Goal: Task Accomplishment & Management: Manage account settings

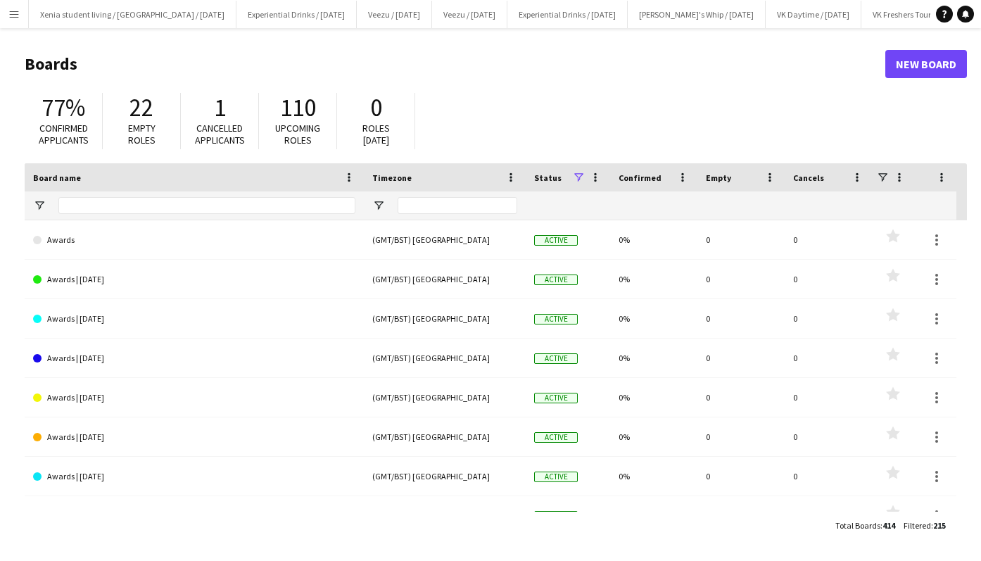
click at [20, 22] on button "Menu" at bounding box center [14, 14] width 28 height 28
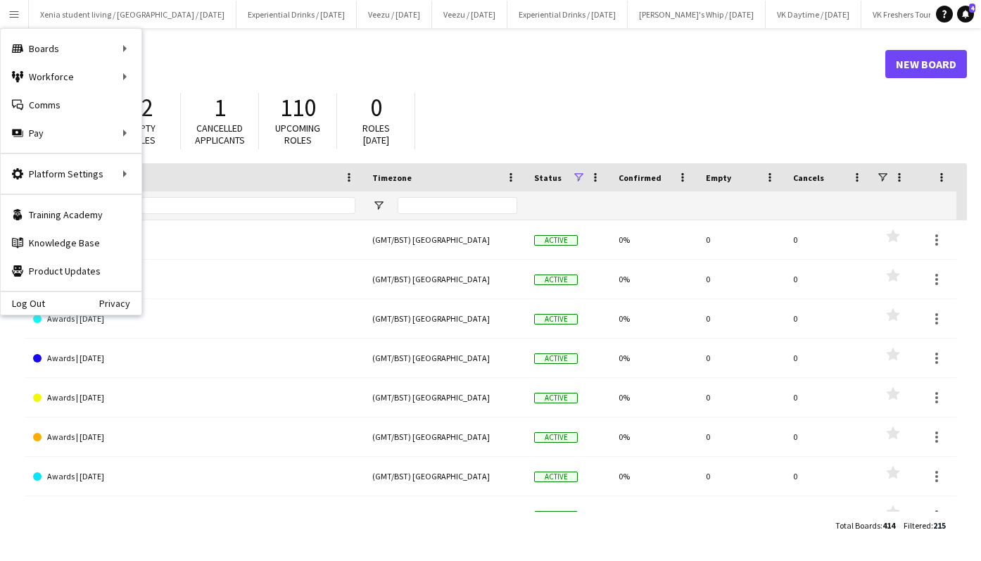
click at [153, 72] on h1 "Boards" at bounding box center [455, 63] width 861 height 21
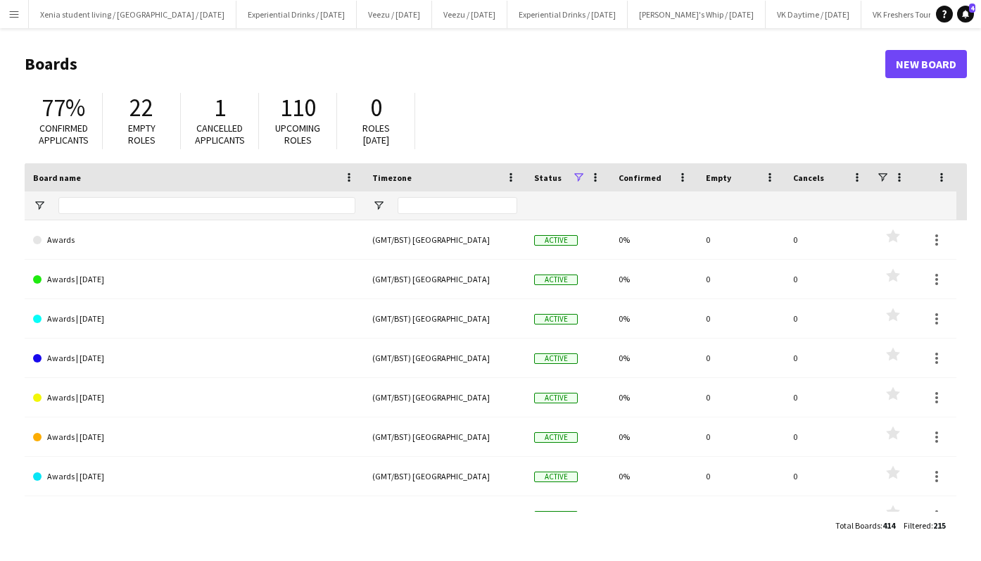
click at [15, 14] on app-icon "Menu" at bounding box center [13, 13] width 11 height 11
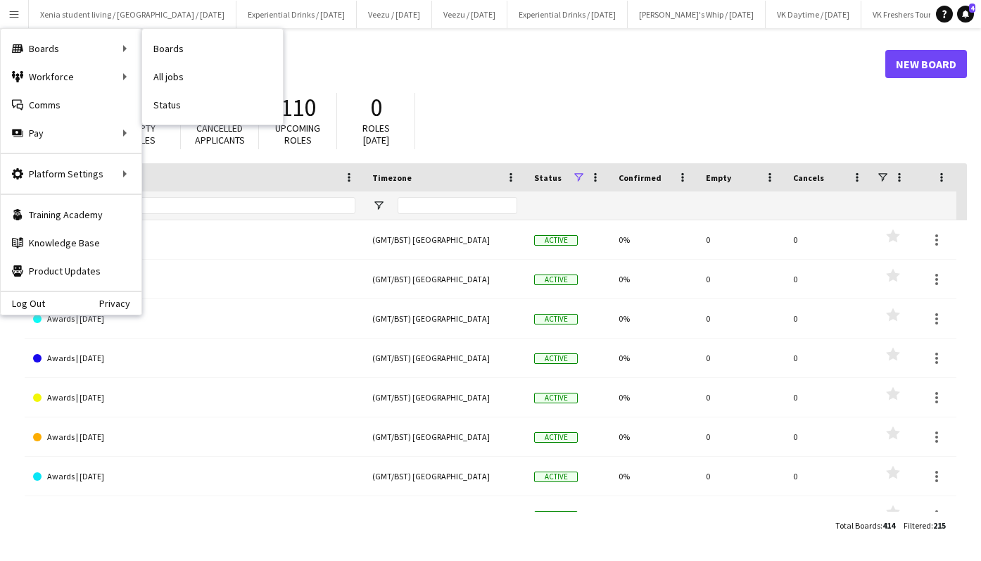
click at [185, 79] on link "All jobs" at bounding box center [212, 77] width 141 height 28
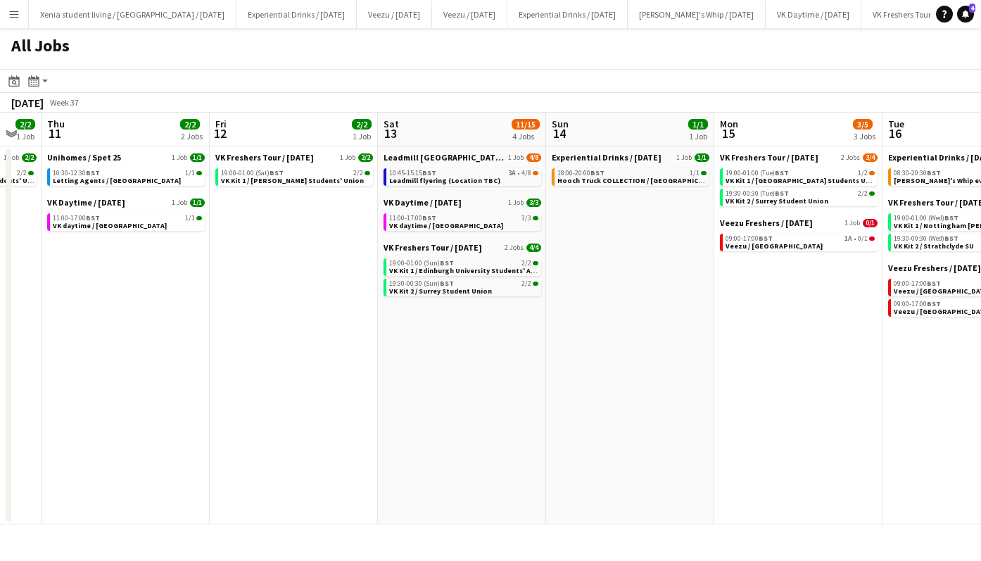
scroll to position [0, 464]
click at [484, 170] on div "10:45-15:15 BST 3A • 4/8" at bounding box center [463, 173] width 149 height 7
click at [441, 179] on span "Leadmill flyering (Location TBC)" at bounding box center [444, 180] width 111 height 9
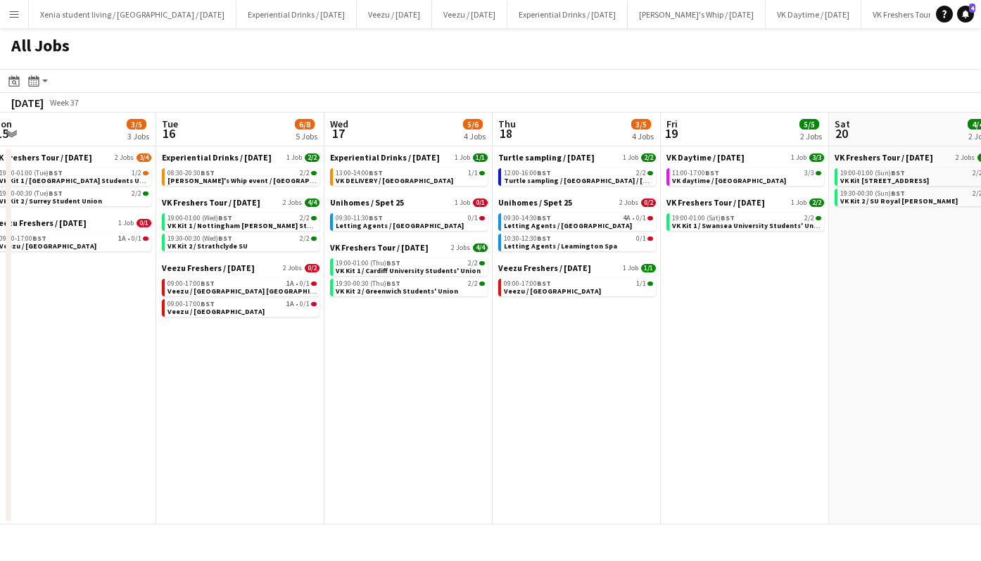
scroll to position [0, 517]
click at [540, 223] on span "Letting Agents / [GEOGRAPHIC_DATA]" at bounding box center [567, 225] width 128 height 9
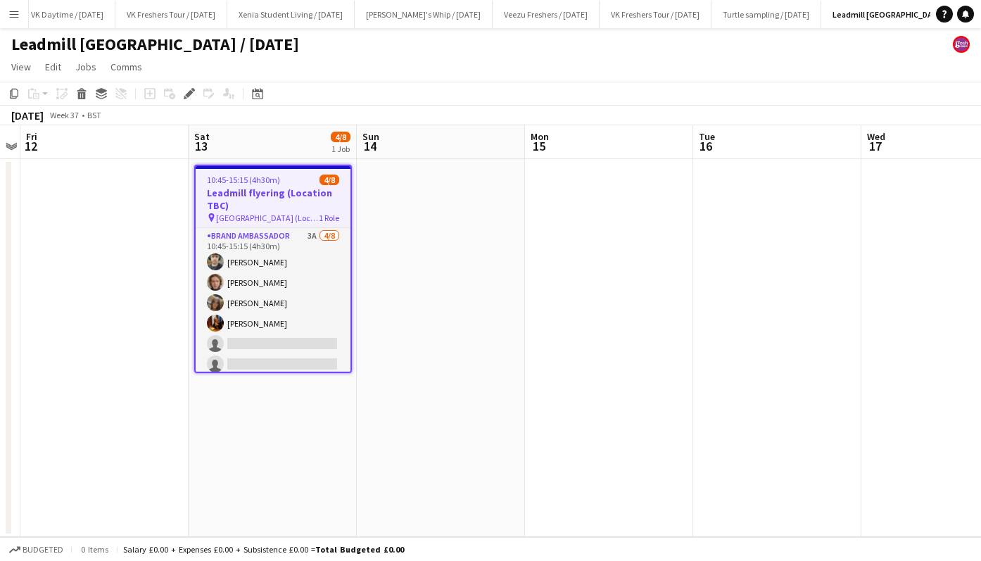
scroll to position [0, 754]
click at [272, 301] on app-card-role "Brand Ambassador 3A 4/8 10:45-15:15 (4h30m) Dimitri Kohovs Callum Whitfield May…" at bounding box center [273, 323] width 155 height 191
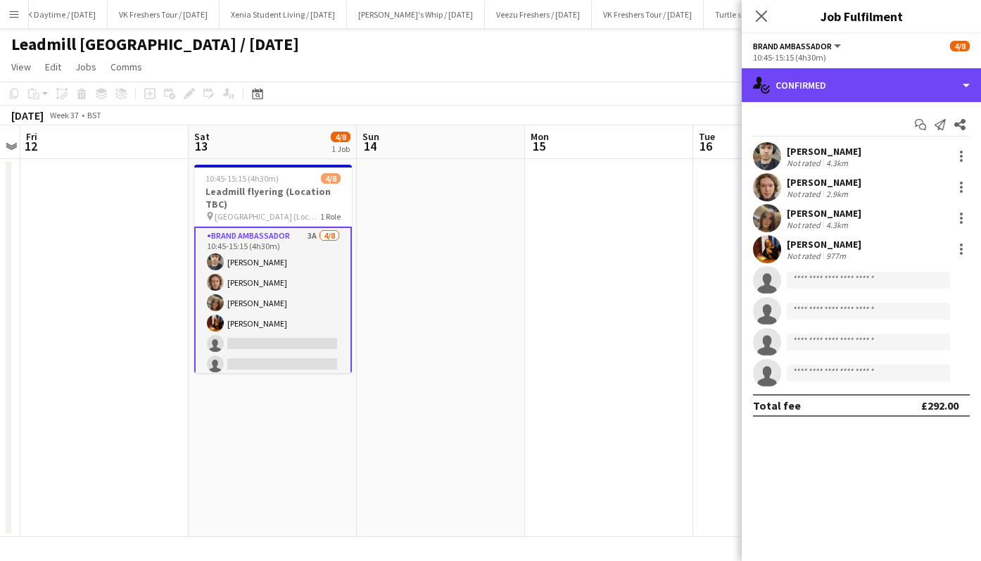
click at [839, 84] on div "single-neutral-actions-check-2 Confirmed" at bounding box center [861, 85] width 239 height 34
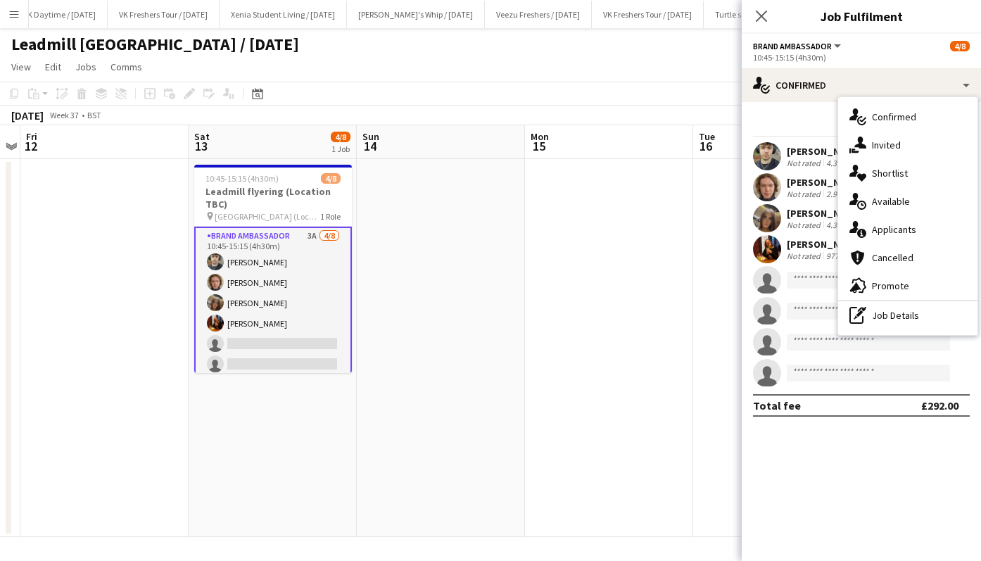
click at [892, 224] on span "Applicants" at bounding box center [894, 229] width 44 height 13
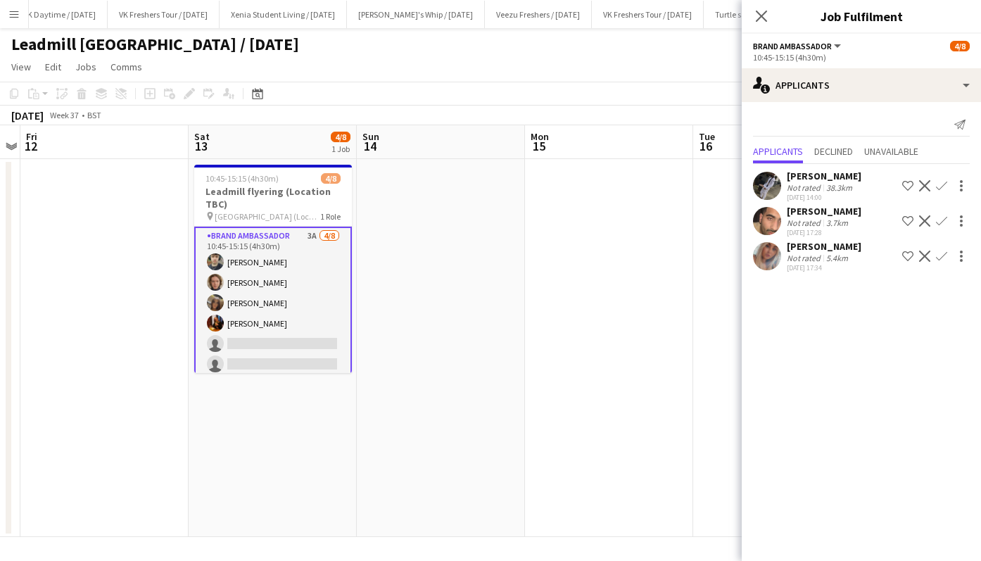
click at [945, 217] on app-icon "Confirm" at bounding box center [941, 220] width 11 height 11
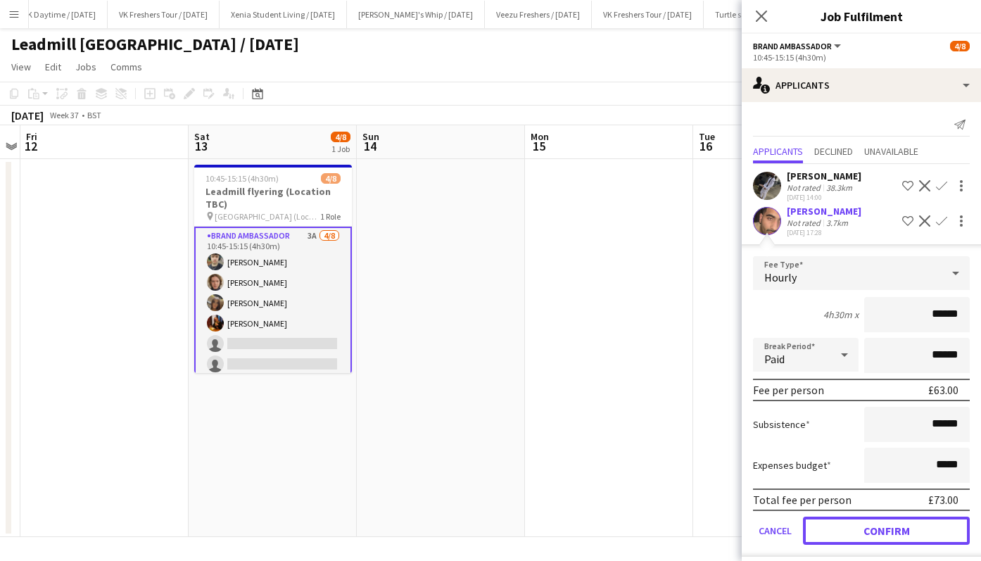
click at [913, 522] on button "Confirm" at bounding box center [886, 531] width 167 height 28
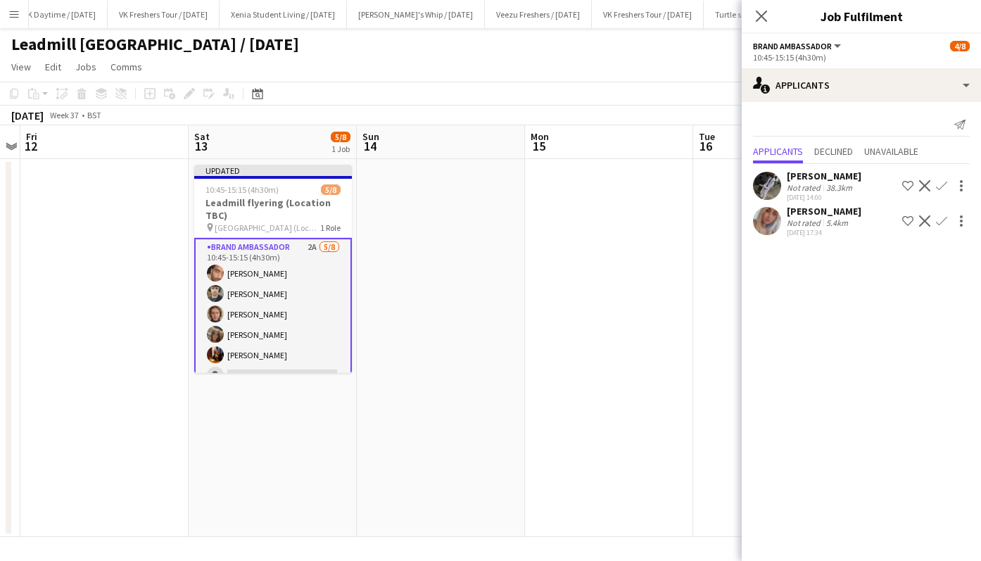
click at [942, 220] on app-icon "Confirm" at bounding box center [941, 220] width 11 height 11
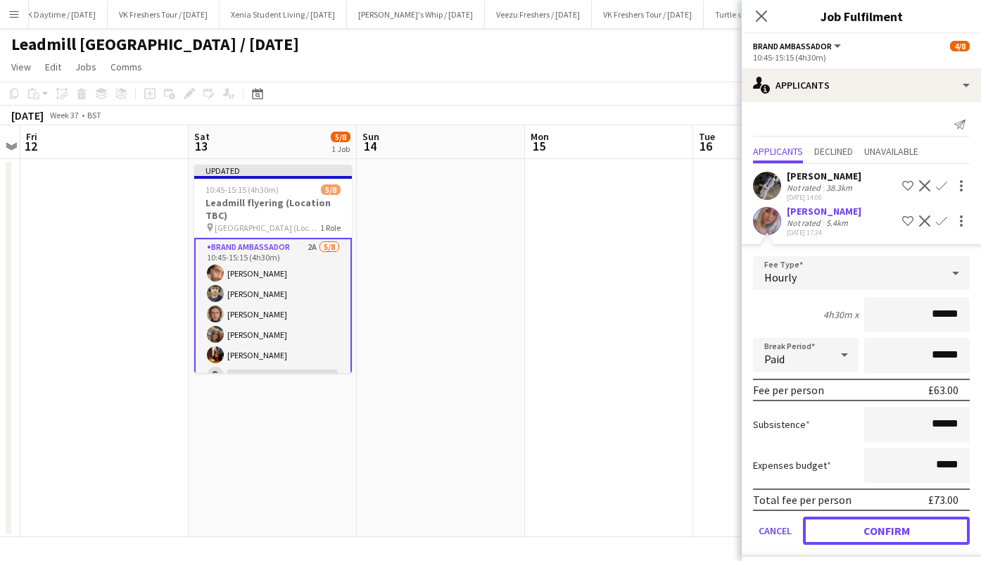
click at [909, 530] on button "Confirm" at bounding box center [886, 531] width 167 height 28
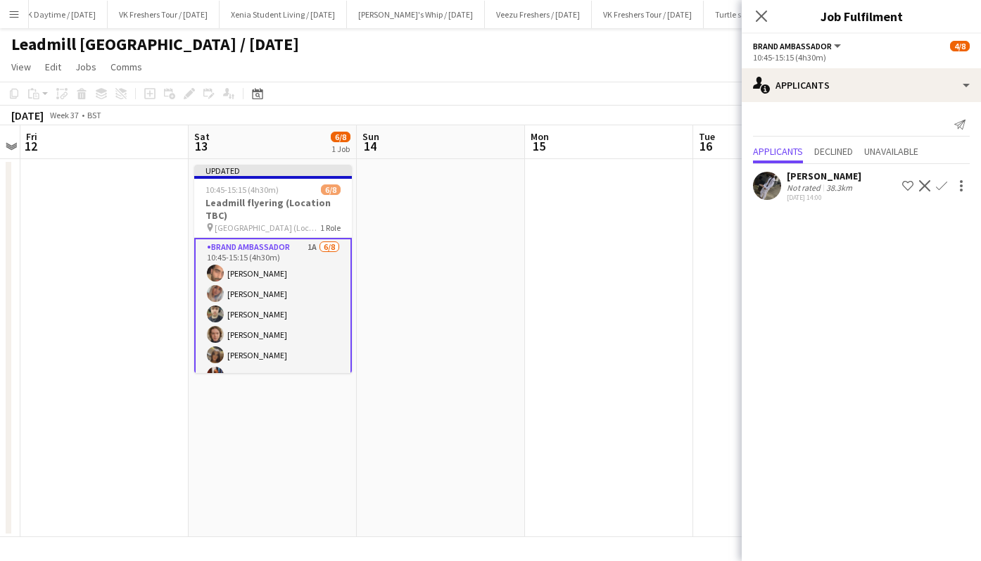
scroll to position [58, 0]
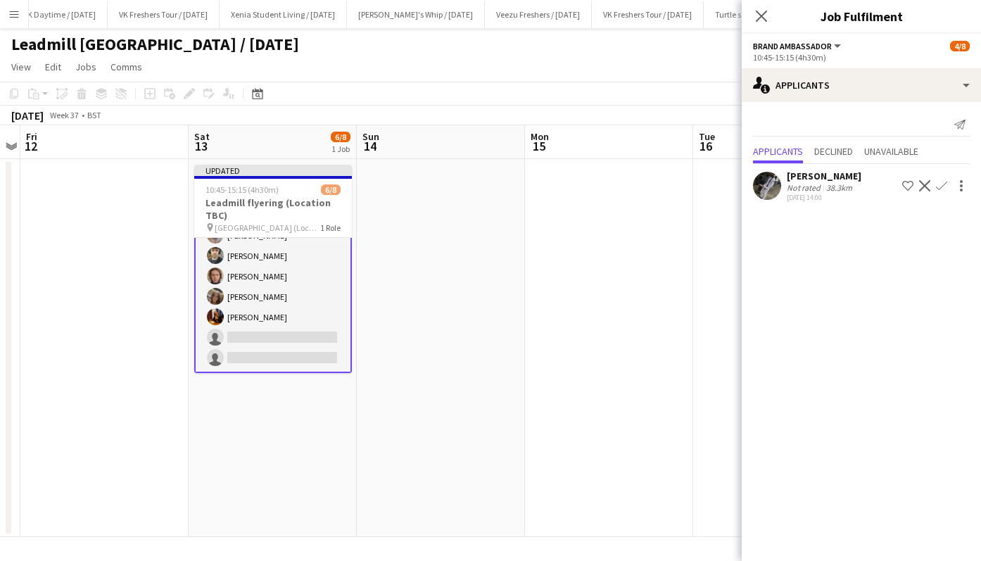
click at [766, 15] on icon "Close pop-in" at bounding box center [761, 16] width 11 height 11
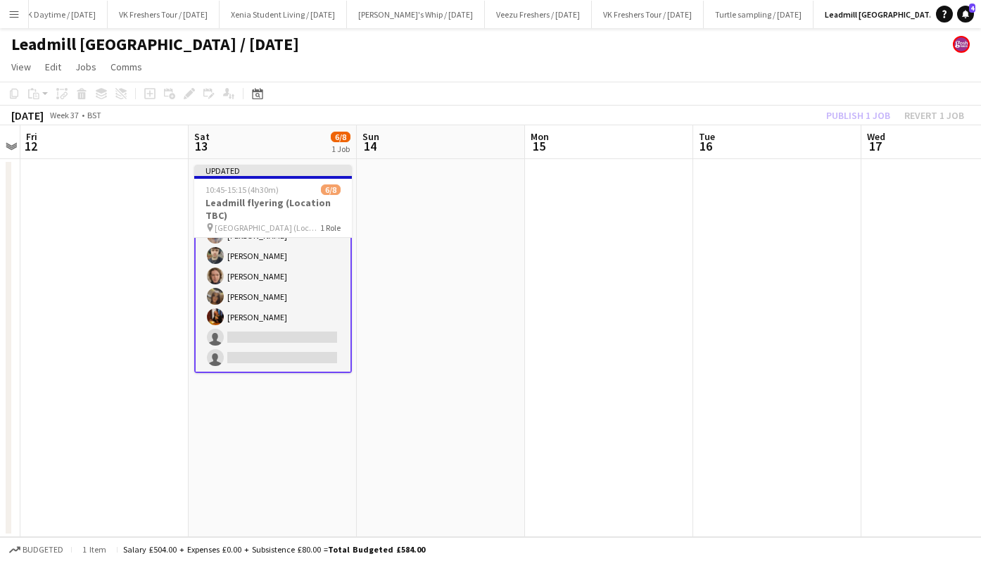
click at [851, 108] on div "Publish 1 job Revert 1 job" at bounding box center [895, 115] width 172 height 18
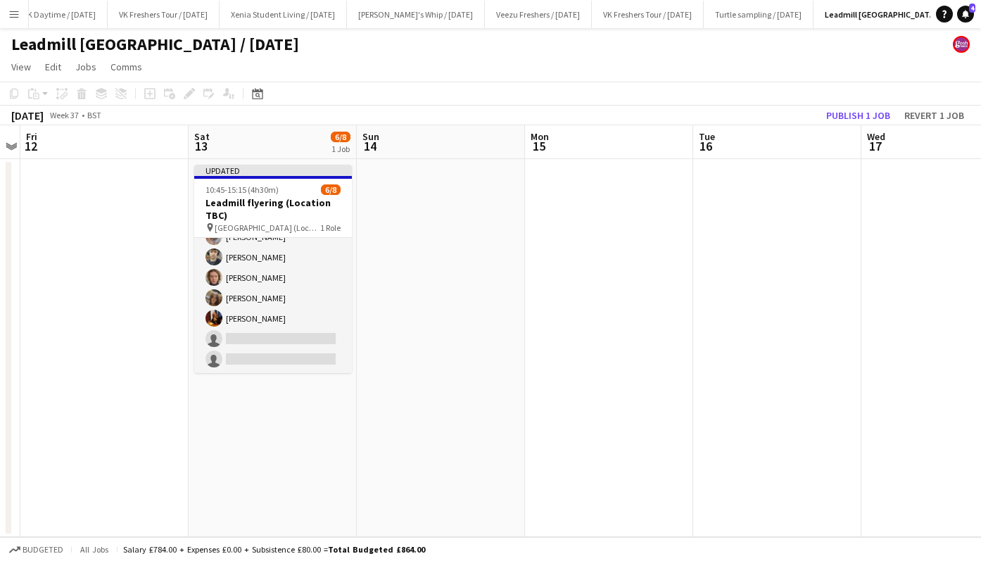
scroll to position [56, 0]
click at [859, 110] on button "Publish 1 job" at bounding box center [858, 115] width 75 height 18
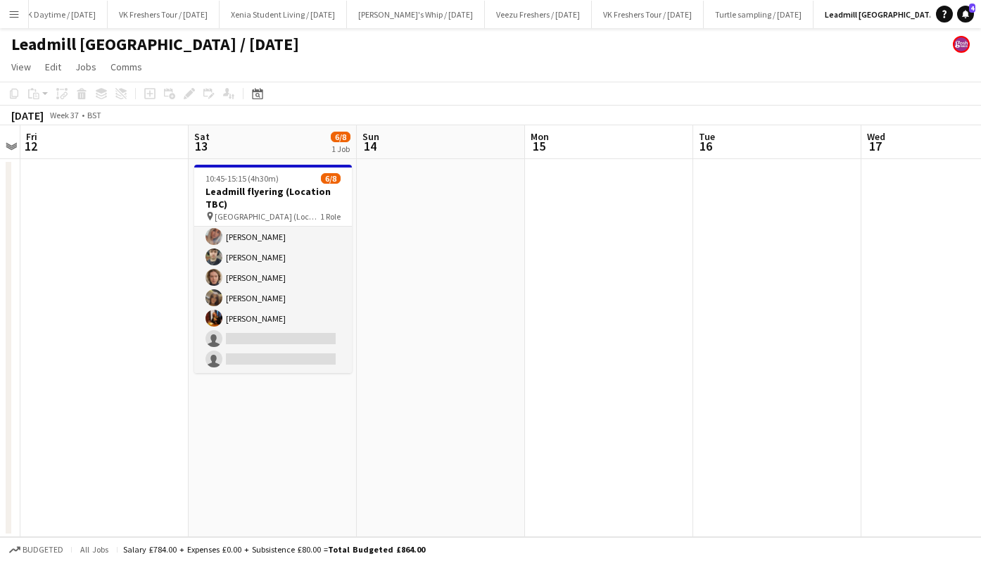
scroll to position [0, 294]
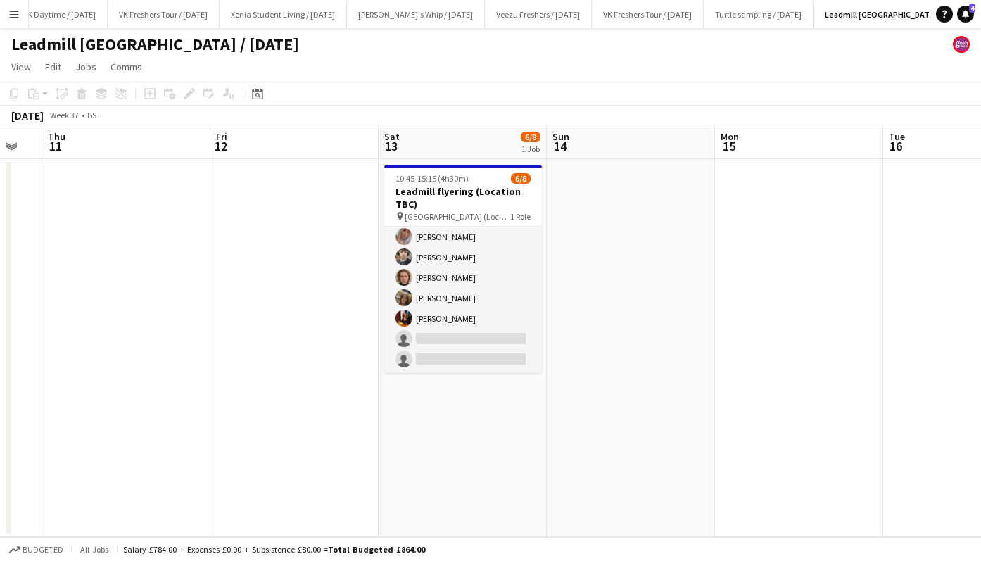
click at [13, 6] on button "Menu" at bounding box center [14, 14] width 28 height 28
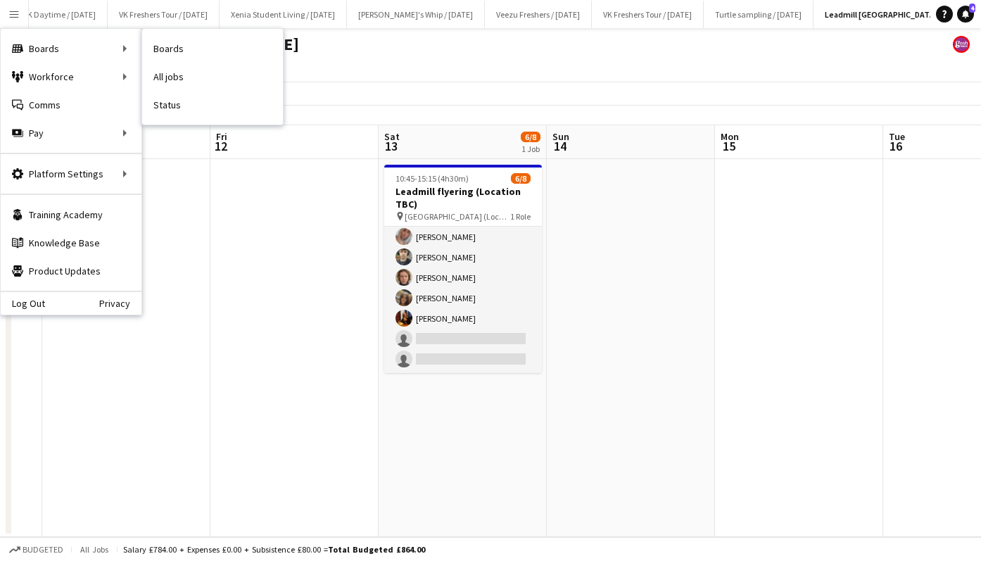
click at [154, 72] on link "All jobs" at bounding box center [212, 77] width 141 height 28
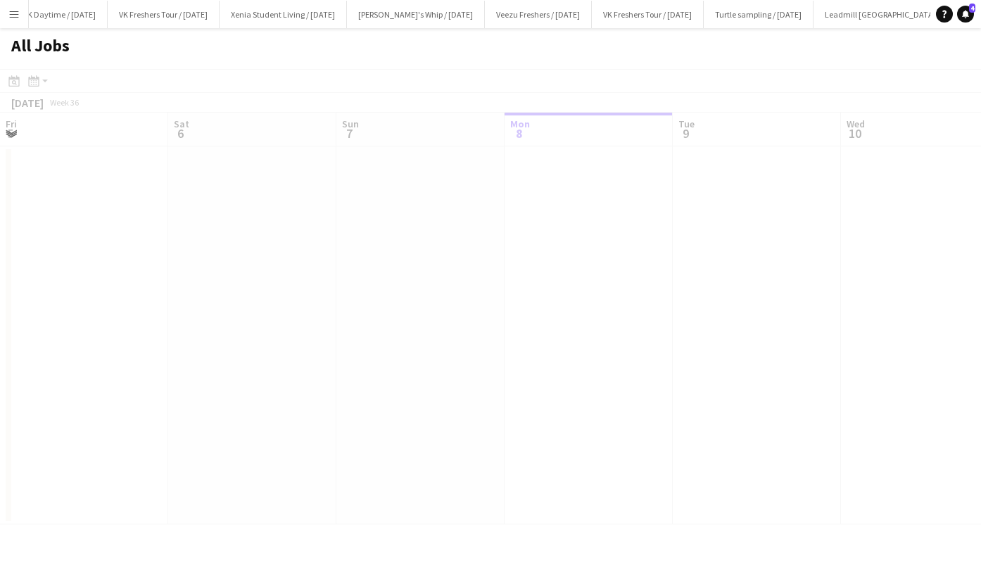
scroll to position [0, 336]
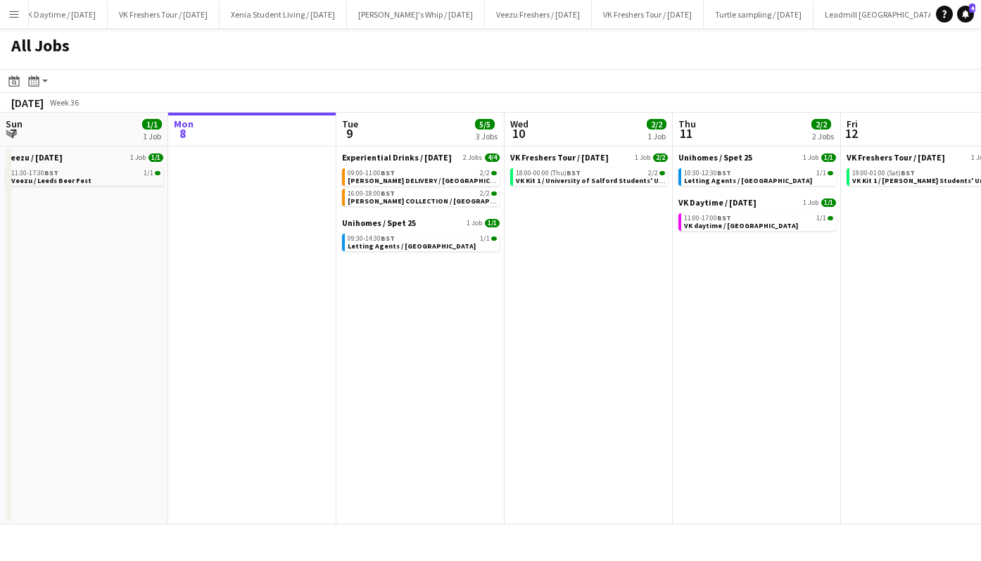
click at [11, 11] on app-icon "Menu" at bounding box center [13, 13] width 11 height 11
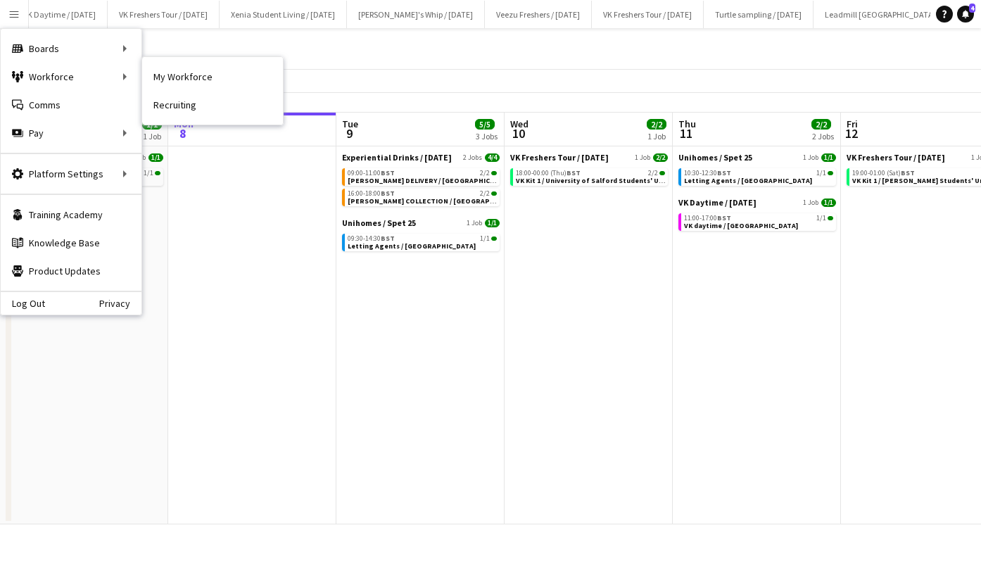
click at [183, 68] on link "My Workforce" at bounding box center [212, 77] width 141 height 28
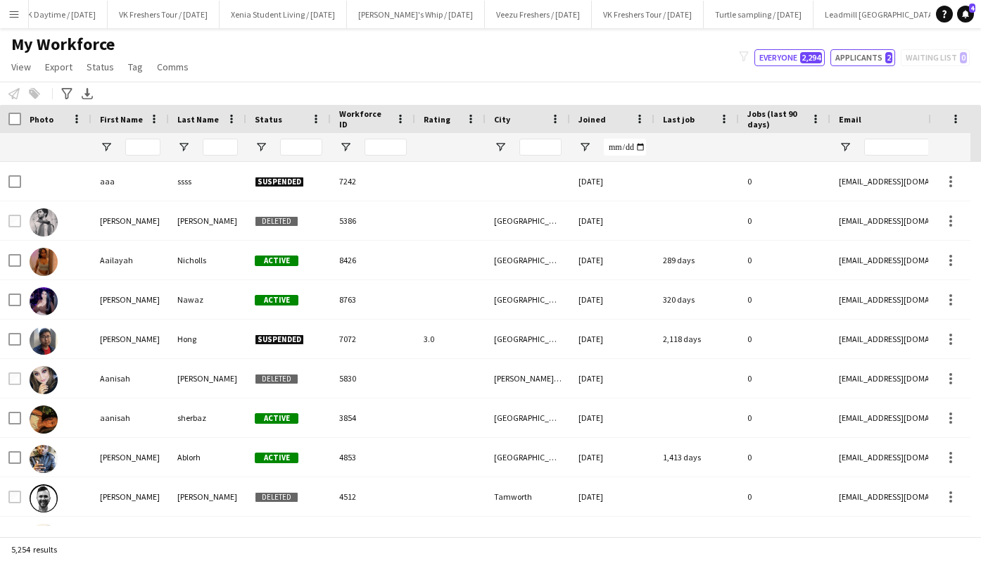
click at [848, 58] on button "Applicants 2" at bounding box center [863, 57] width 65 height 17
type input "**********"
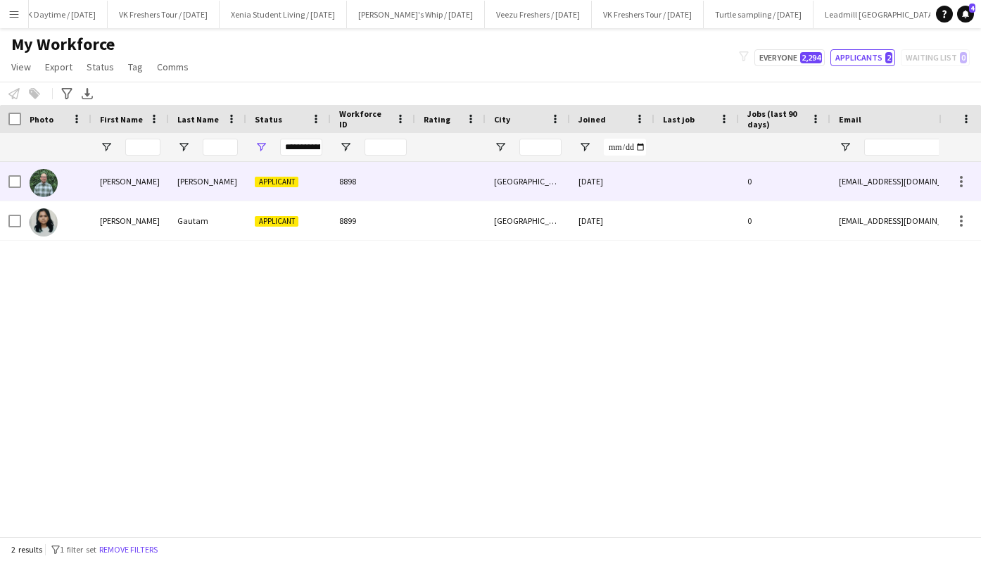
click at [391, 194] on div "8898" at bounding box center [373, 181] width 84 height 39
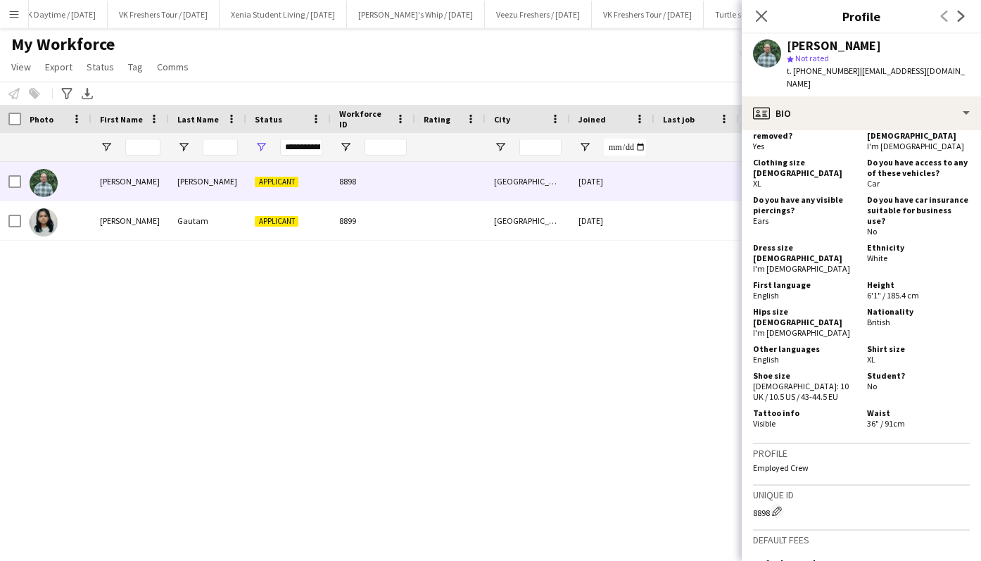
scroll to position [764, 0]
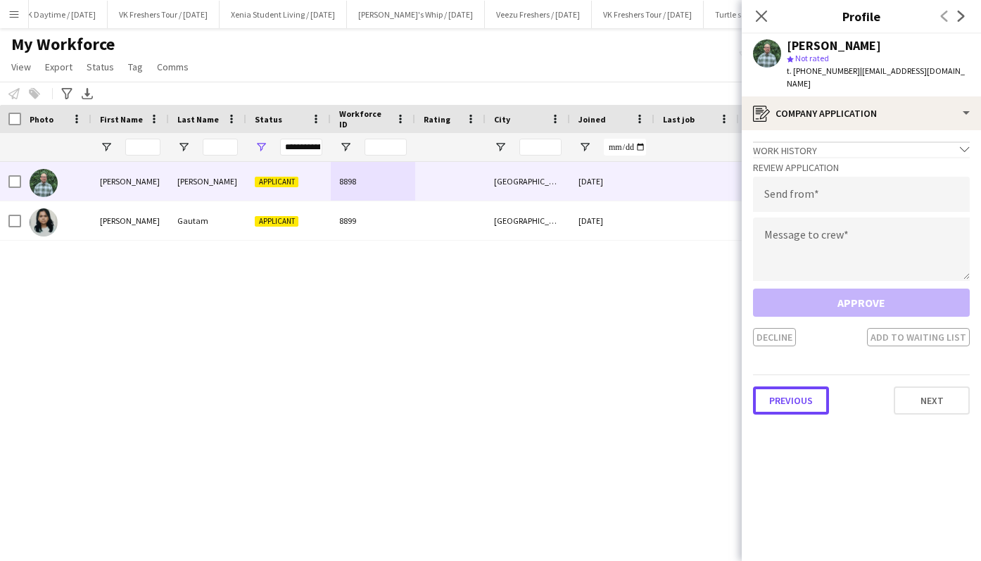
click at [809, 390] on button "Previous" at bounding box center [791, 400] width 76 height 28
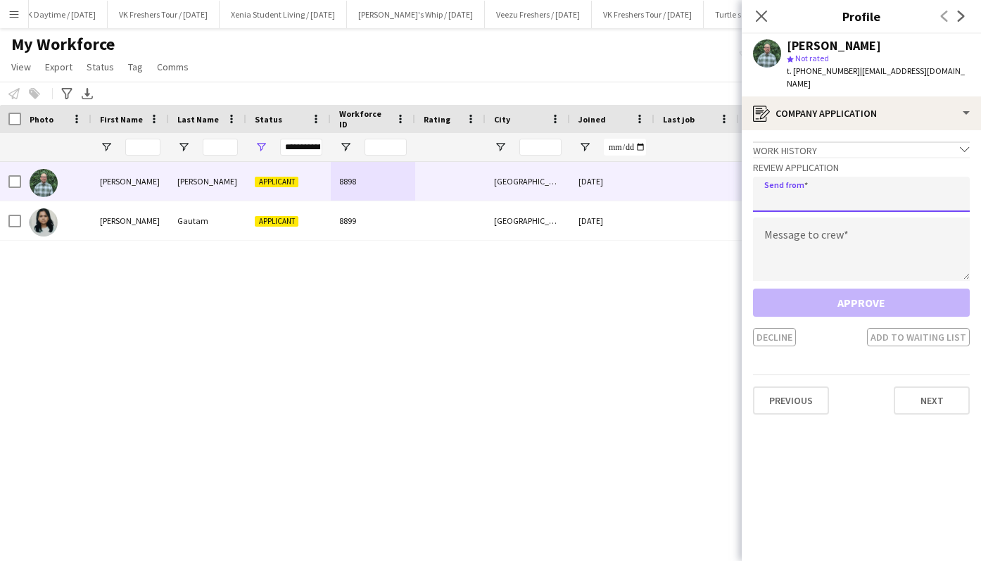
click at [843, 184] on input "email" at bounding box center [861, 194] width 217 height 35
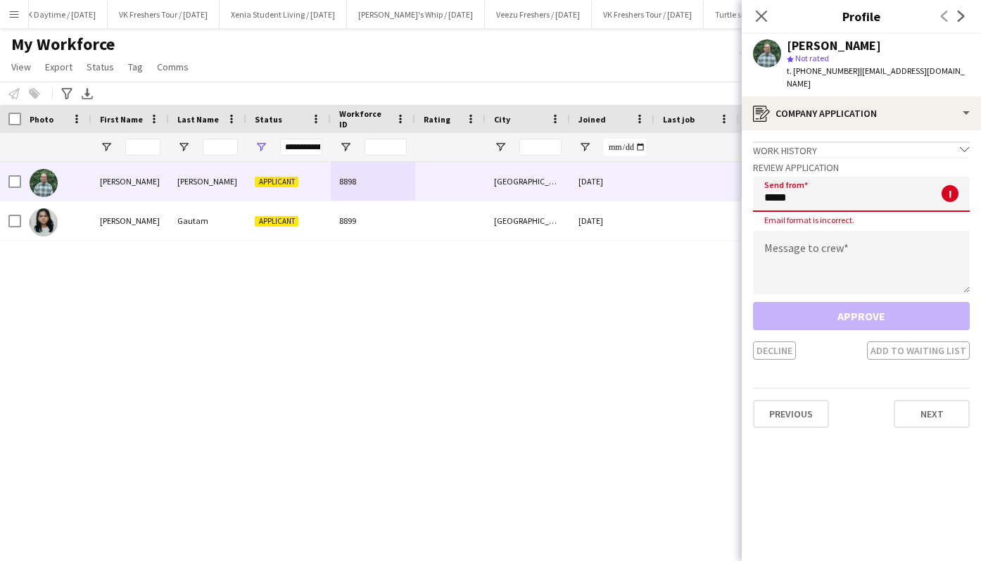
type input "**********"
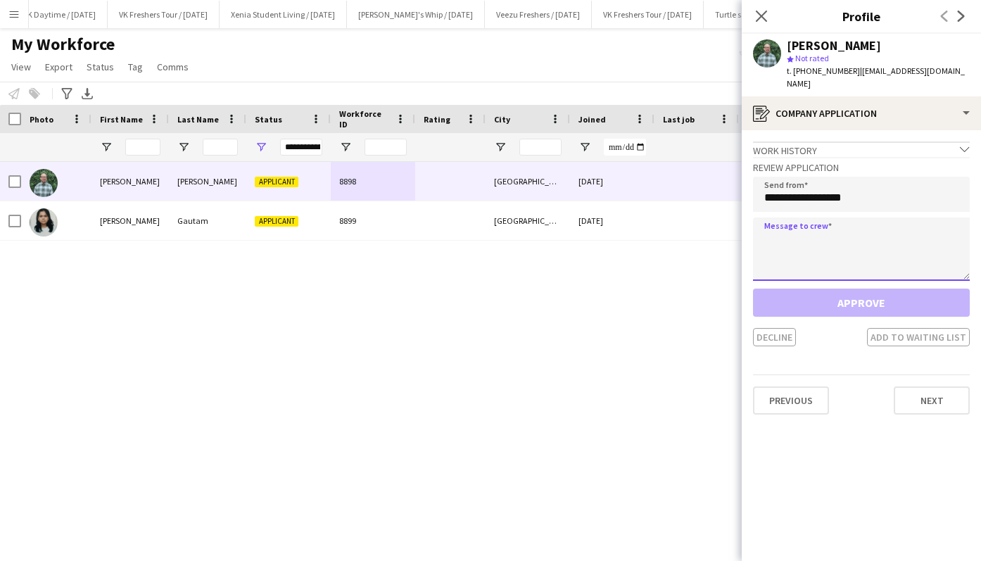
click at [861, 237] on textarea at bounding box center [861, 248] width 217 height 63
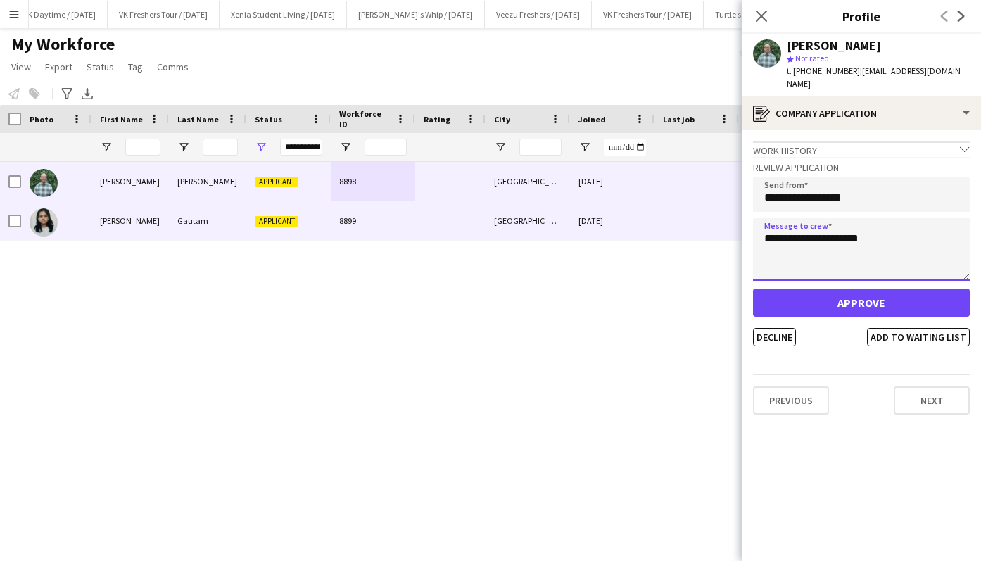
drag, startPoint x: 895, startPoint y: 220, endPoint x: 710, endPoint y: 218, distance: 184.4
click at [710, 218] on body "Menu Boards Boards Boards All jobs Status Workforce Workforce My Workforce Recr…" at bounding box center [490, 280] width 981 height 561
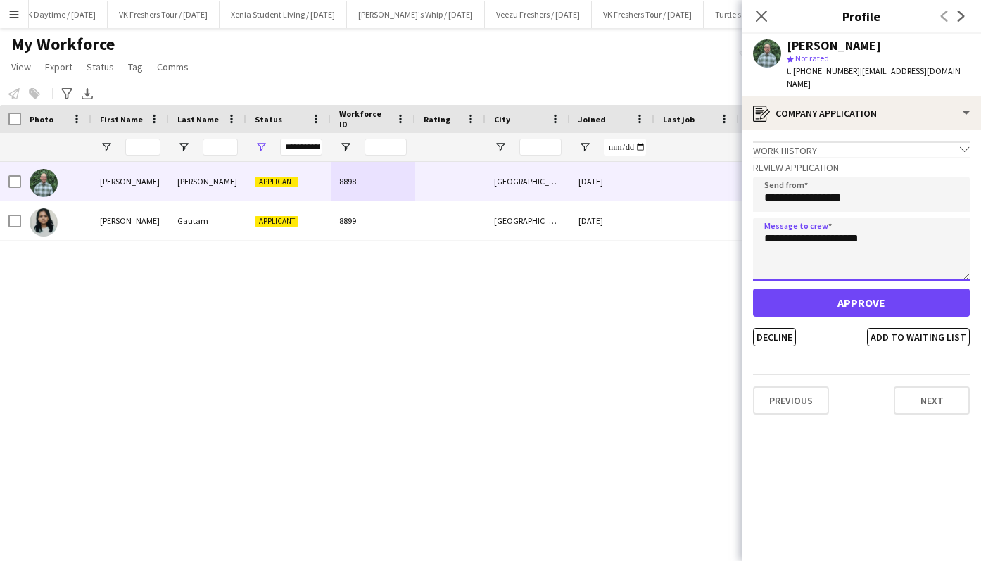
click at [904, 234] on textarea "**********" at bounding box center [861, 248] width 217 height 63
type textarea "**********"
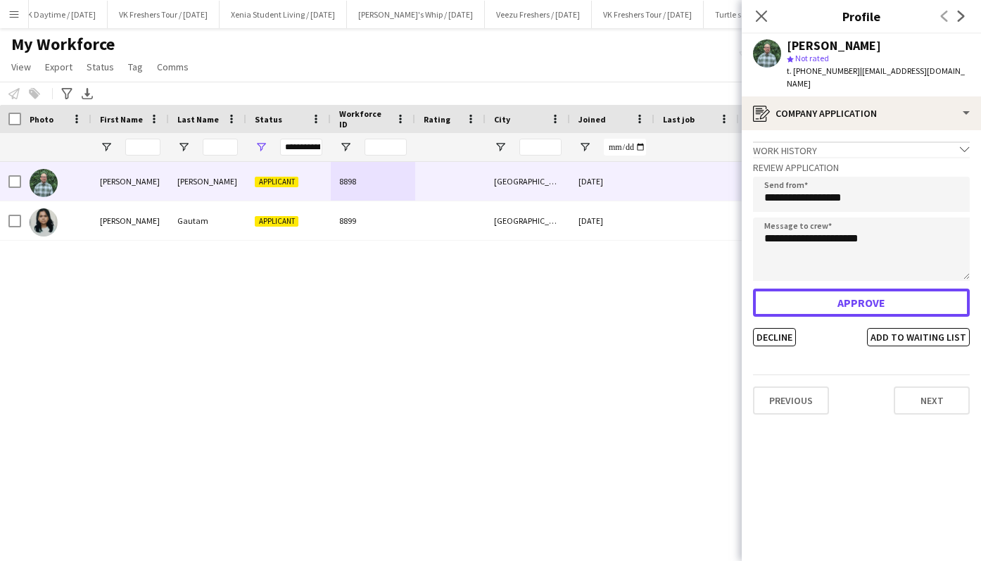
click at [889, 297] on button "Approve" at bounding box center [861, 303] width 217 height 28
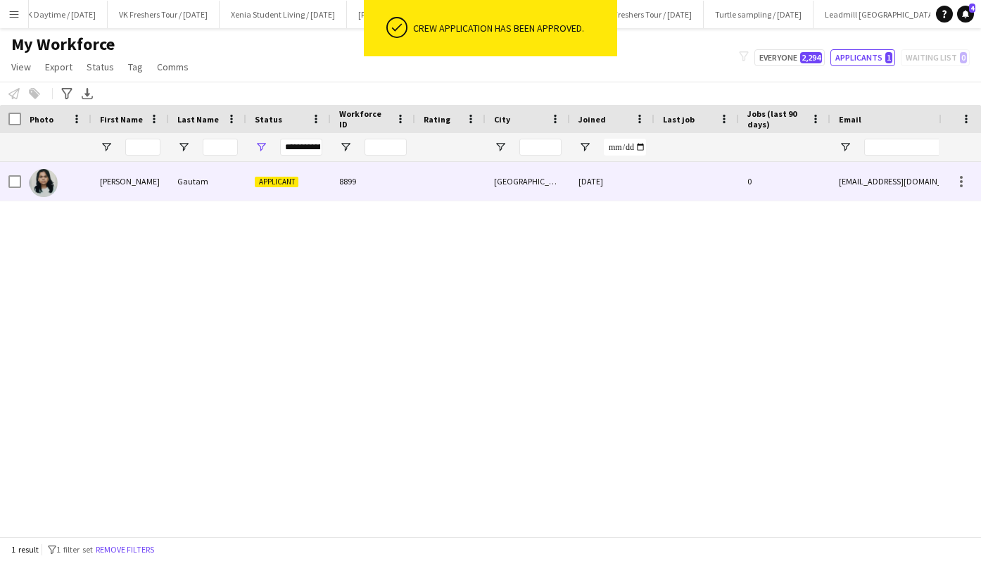
click at [386, 187] on div "8899" at bounding box center [373, 181] width 84 height 39
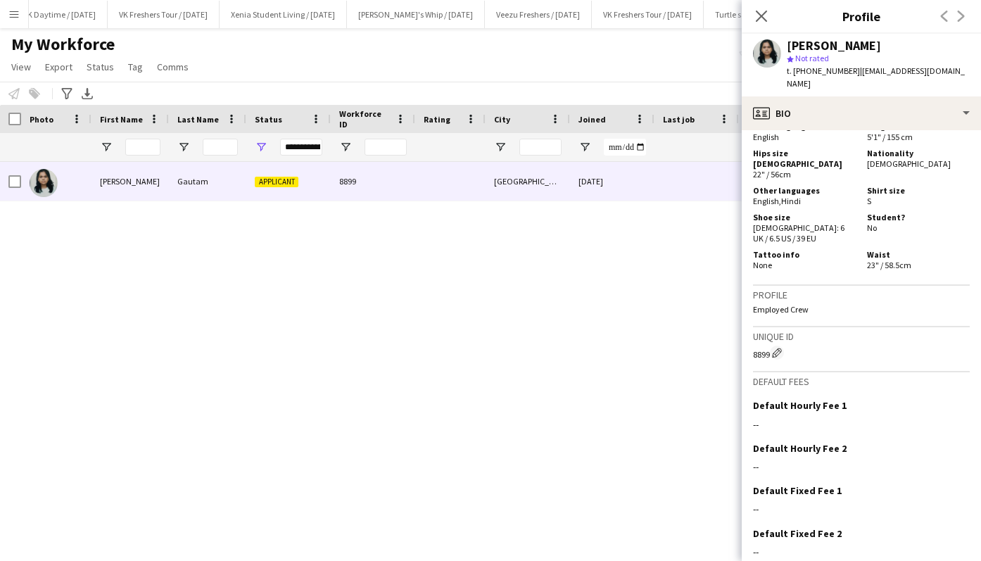
scroll to position [1016, 0]
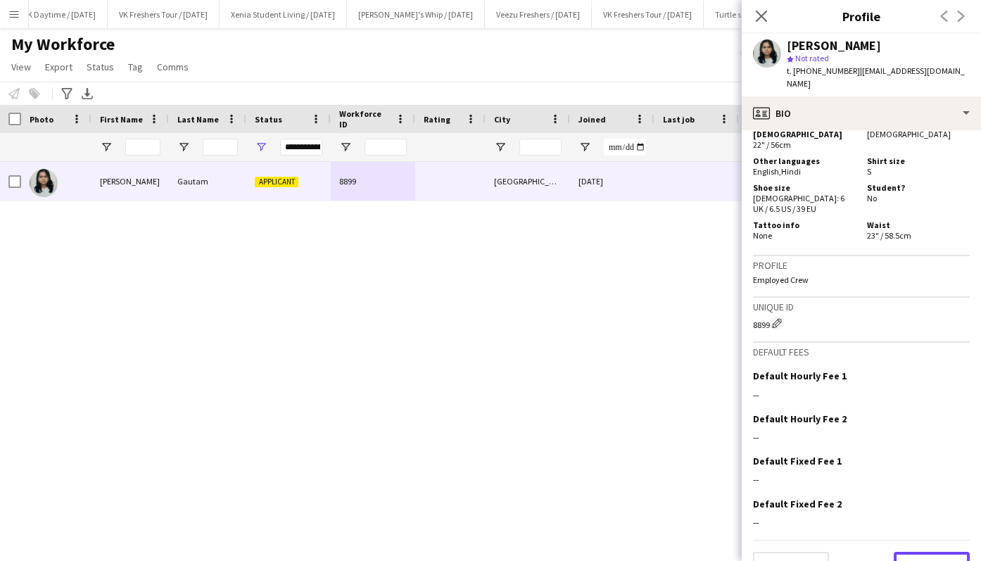
click at [920, 552] on button "Next" at bounding box center [932, 566] width 76 height 28
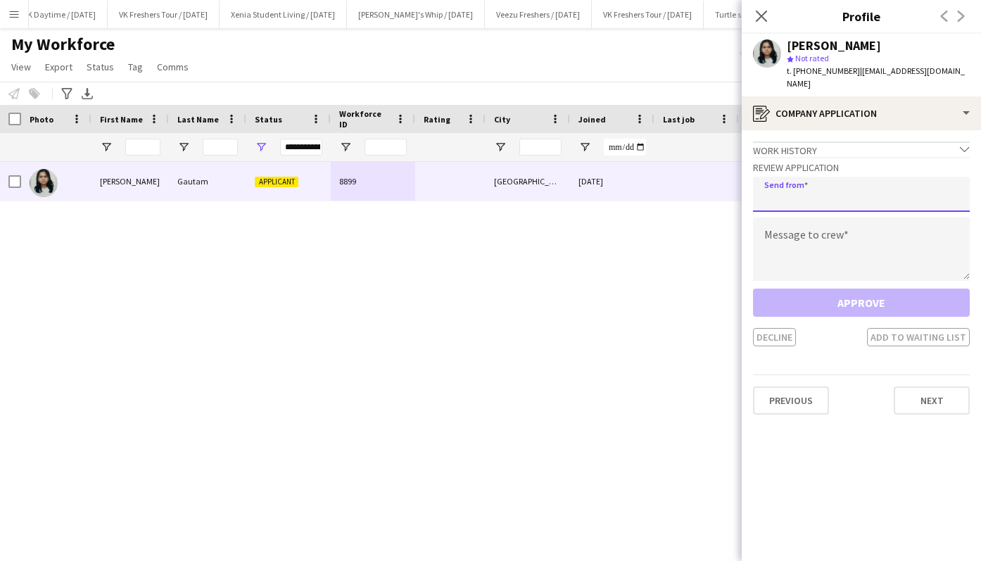
click at [869, 189] on input "email" at bounding box center [861, 194] width 217 height 35
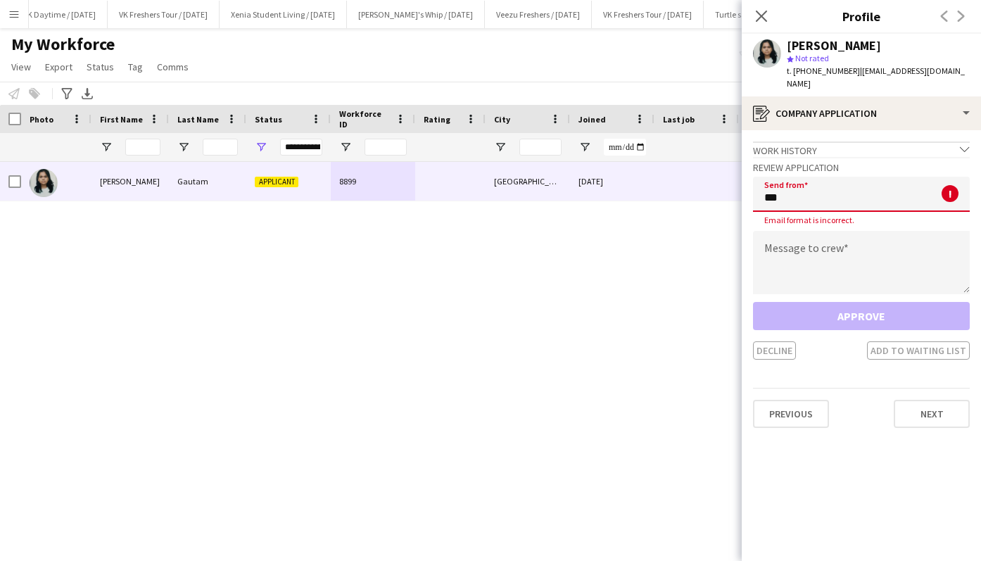
type input "**********"
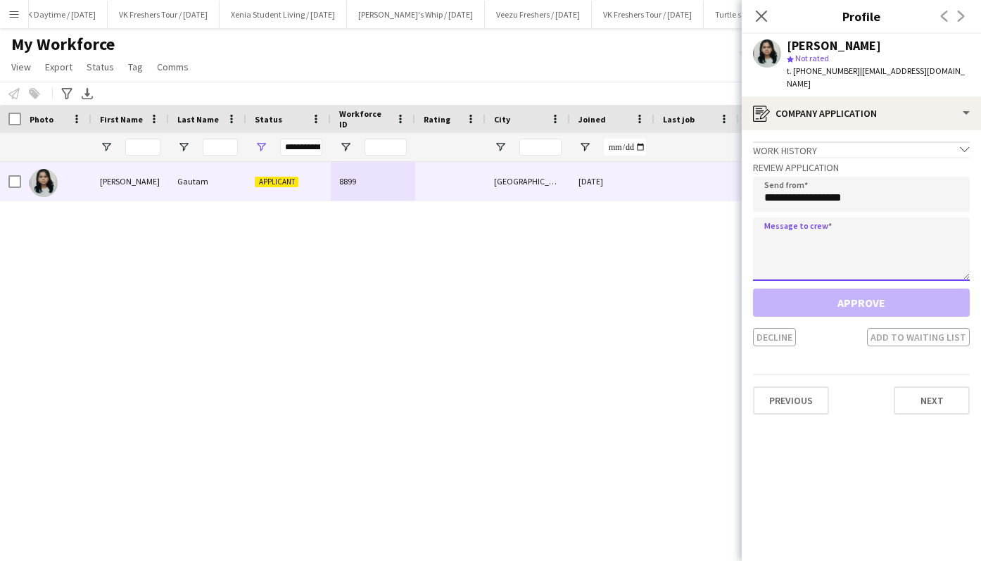
click at [849, 244] on textarea at bounding box center [861, 248] width 217 height 63
paste textarea "**********"
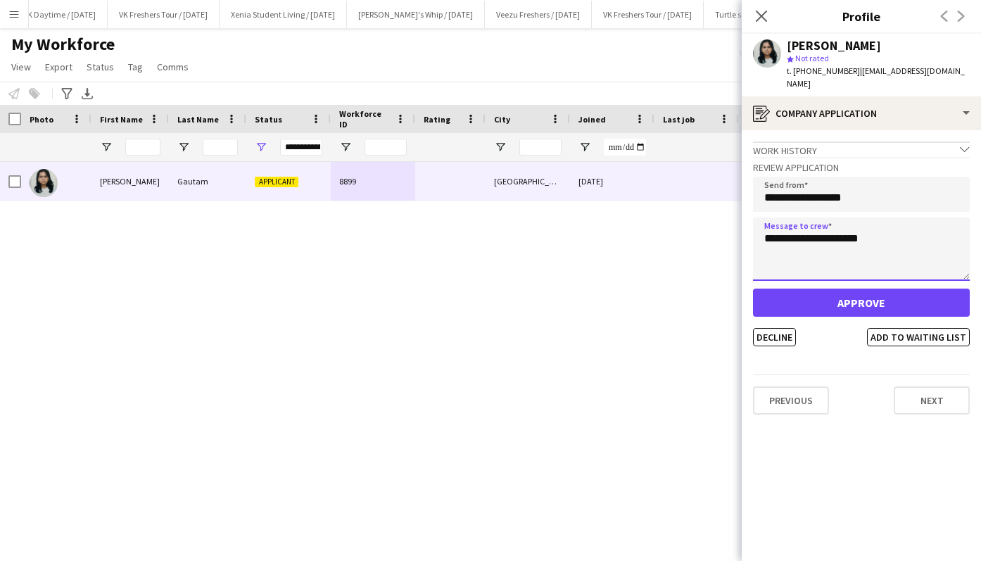
type textarea "**********"
click at [902, 305] on div "Approve Decline Add to waiting list" at bounding box center [861, 318] width 217 height 58
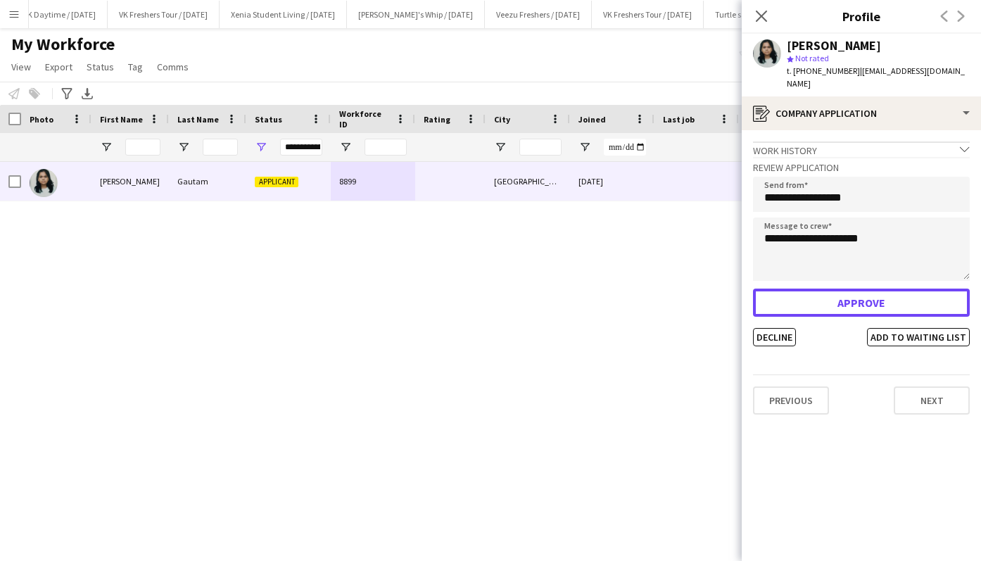
click at [914, 294] on button "Approve" at bounding box center [861, 303] width 217 height 28
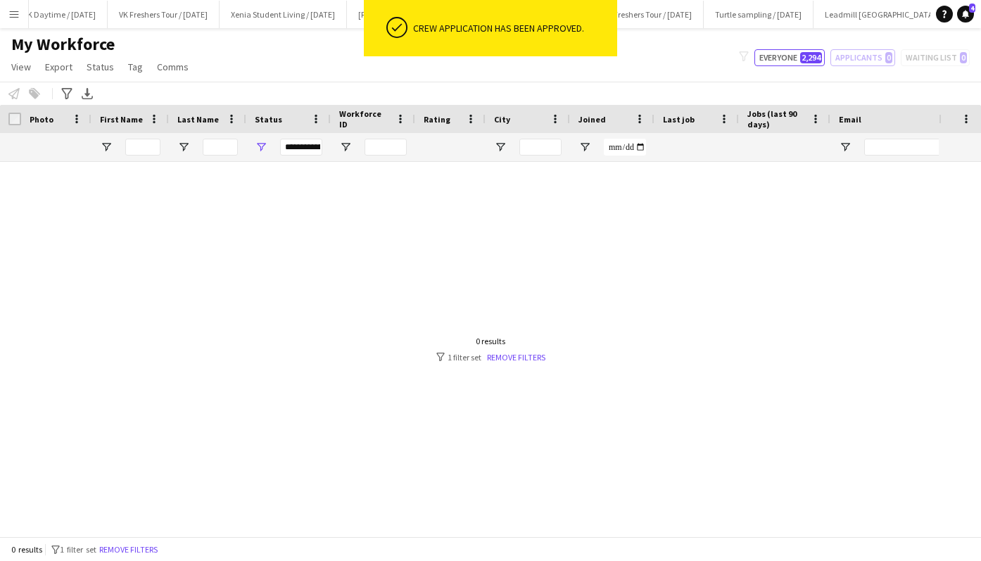
click at [783, 59] on button "Everyone 2,294" at bounding box center [790, 57] width 70 height 17
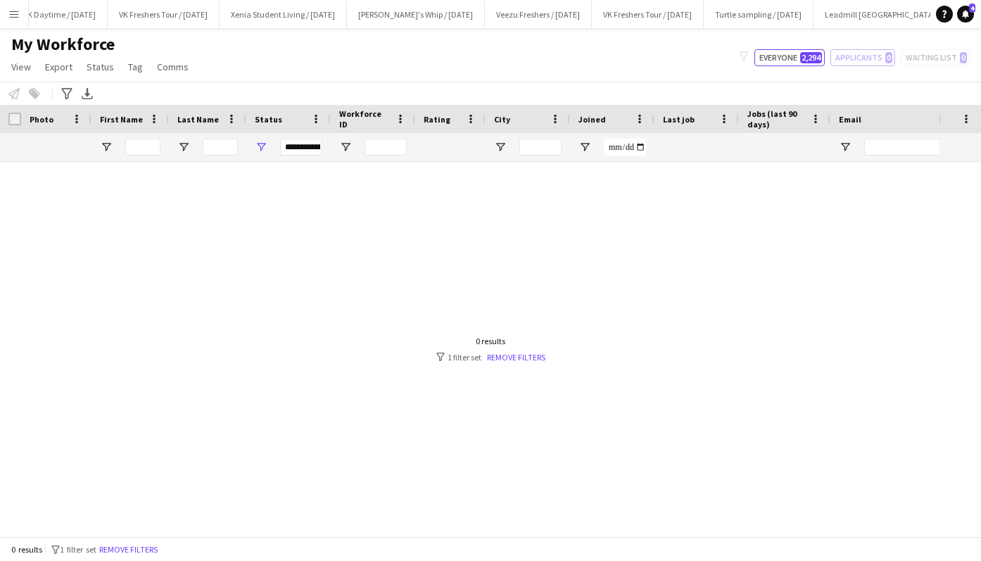
type input "**********"
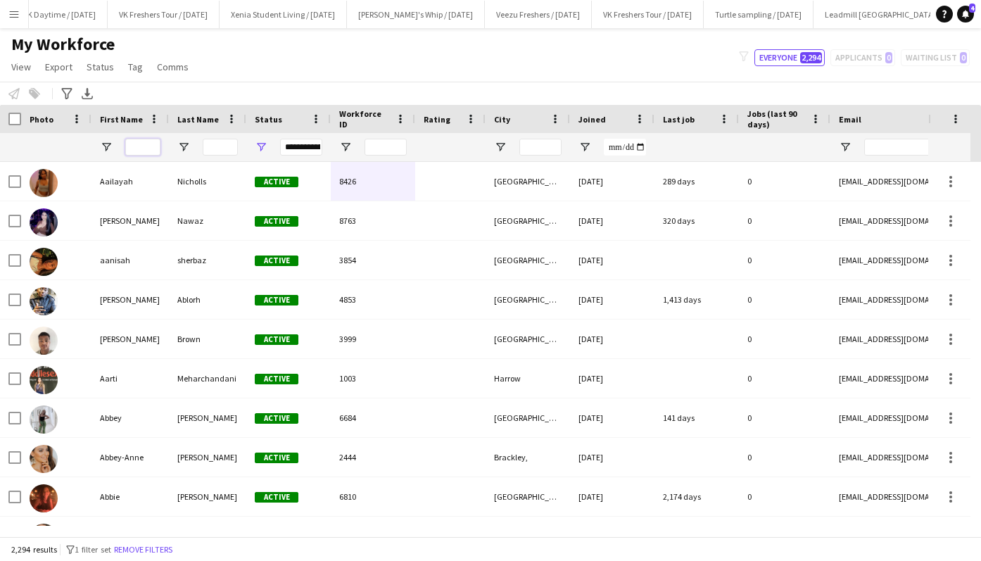
click at [142, 149] on input "First Name Filter Input" at bounding box center [142, 147] width 35 height 17
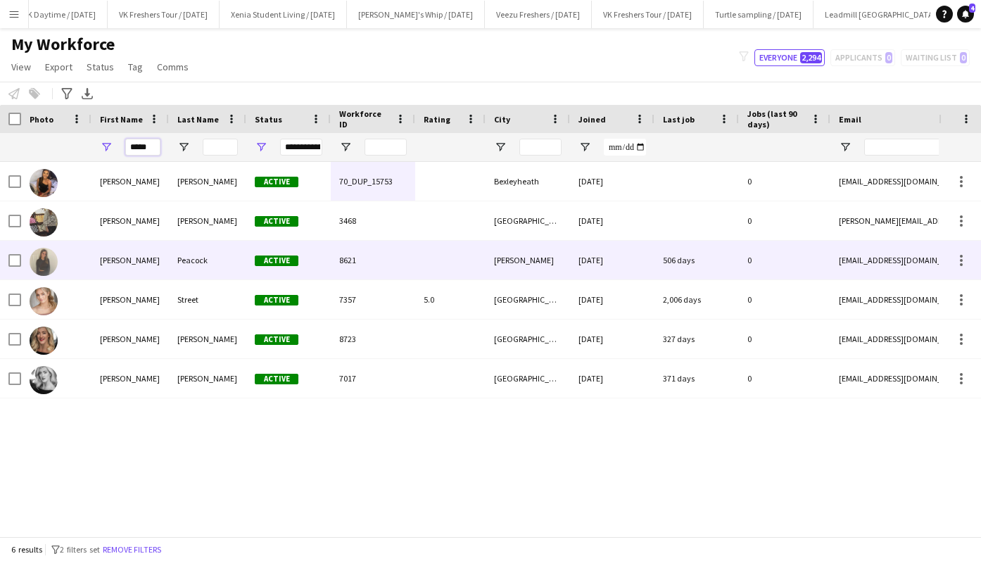
type input "*****"
click at [122, 257] on div "Ellie" at bounding box center [130, 260] width 77 height 39
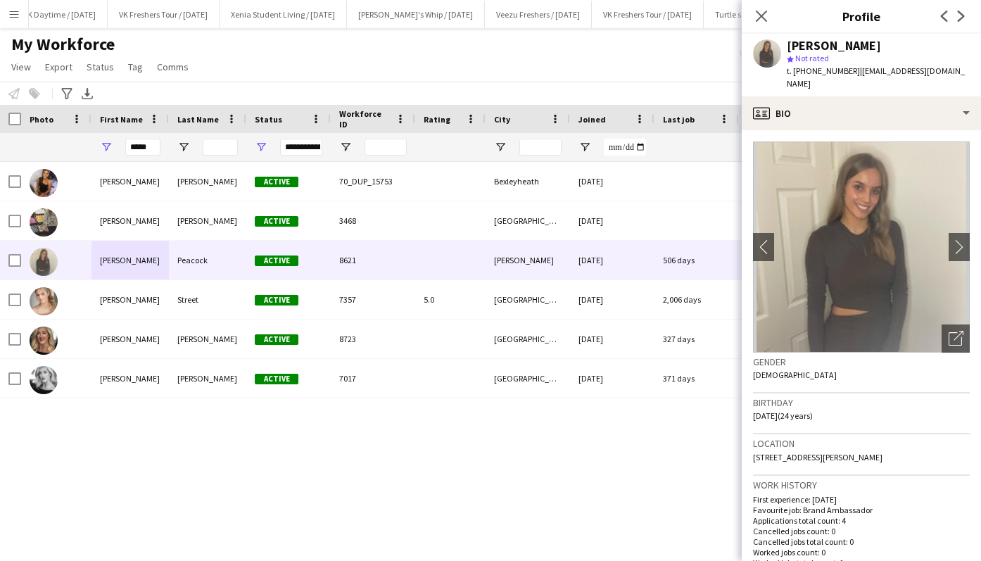
drag, startPoint x: 923, startPoint y: 441, endPoint x: 971, endPoint y: 441, distance: 48.6
click at [971, 441] on app-crew-profile-bio "chevron-left chevron-right Open photos pop-in Gender Female Birthday 22-08-2001…" at bounding box center [861, 345] width 239 height 431
copy span "BD18 2JY"
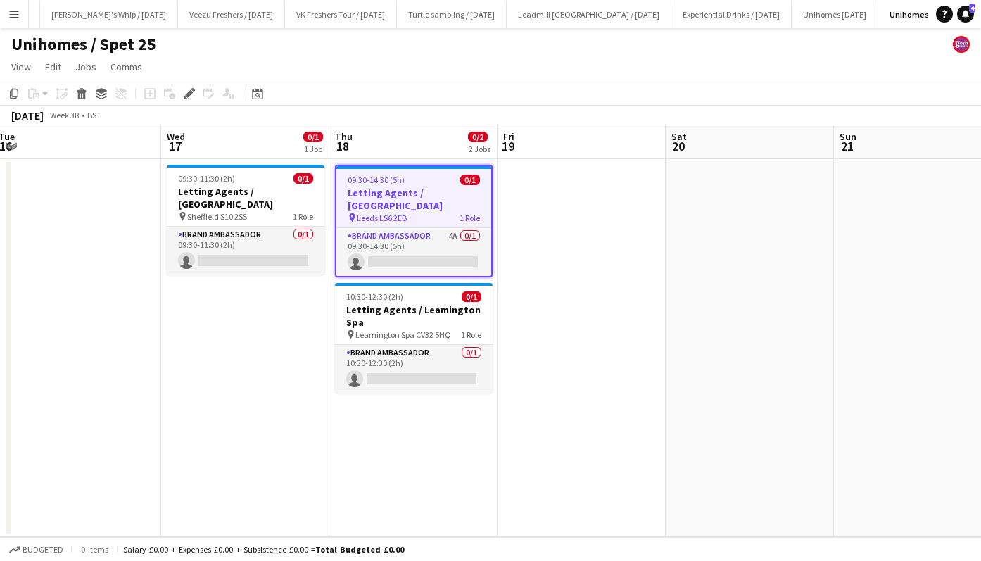
scroll to position [0, 325]
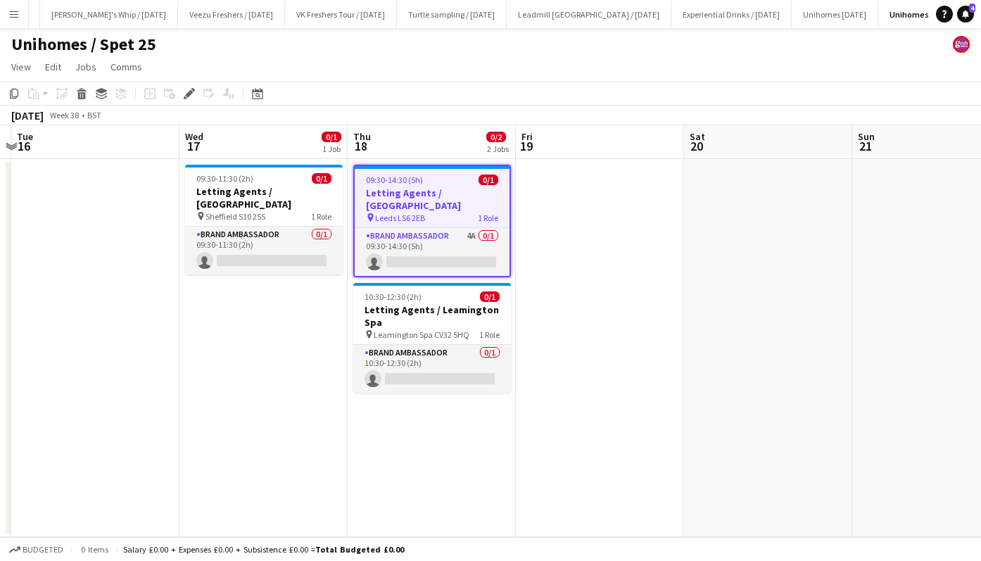
click at [434, 251] on app-card-role "Brand Ambassador 4A 0/1 09:30-14:30 (5h) single-neutral-actions" at bounding box center [432, 252] width 155 height 48
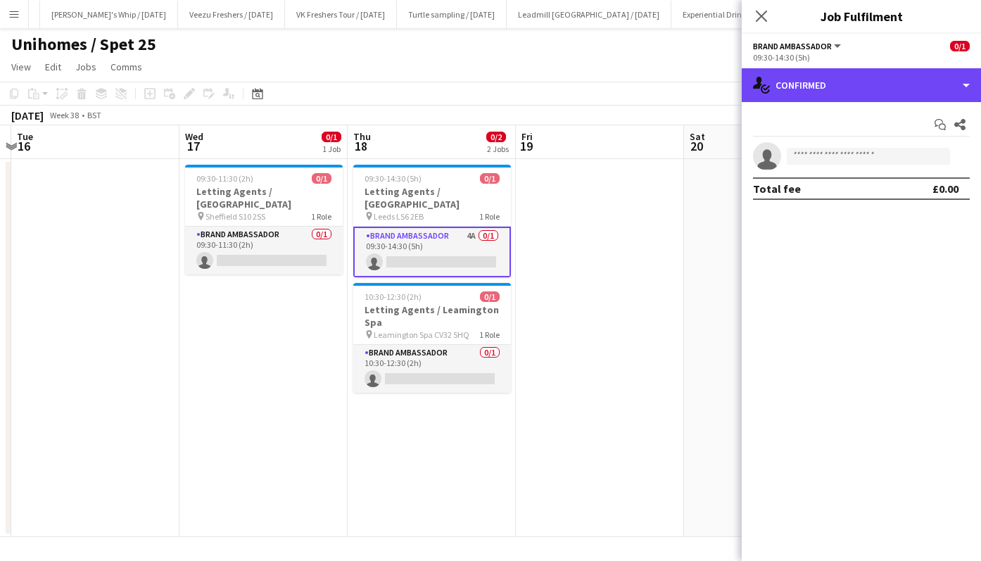
click at [802, 92] on div "single-neutral-actions-check-2 Confirmed" at bounding box center [861, 85] width 239 height 34
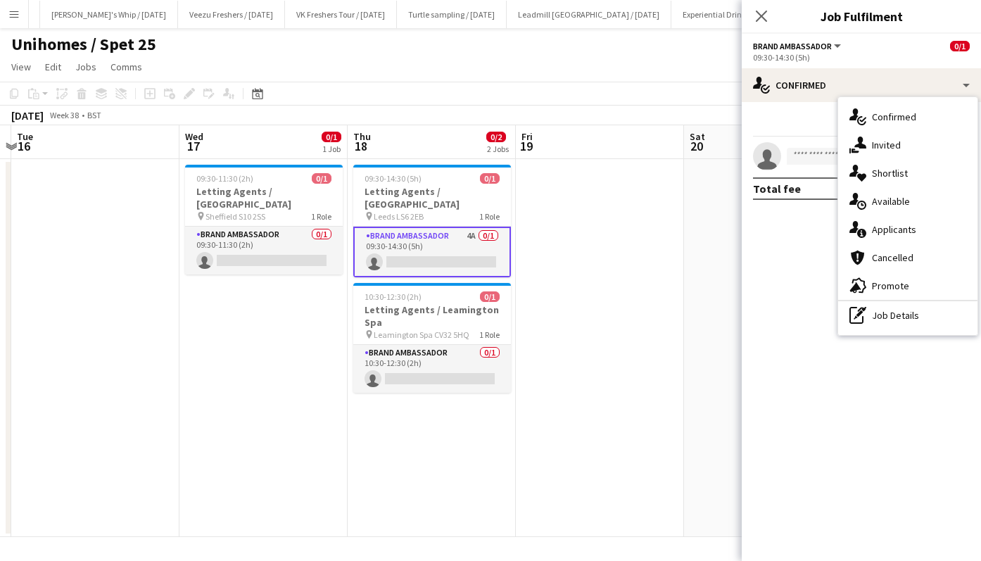
click at [869, 229] on div "single-neutral-actions-information Applicants" at bounding box center [907, 229] width 139 height 28
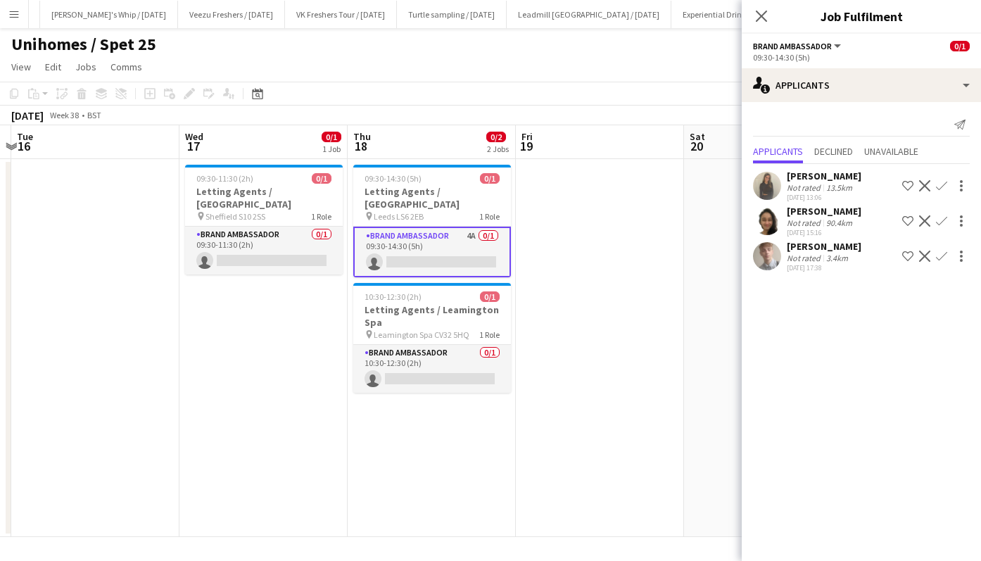
click at [837, 215] on div "[PERSON_NAME]" at bounding box center [824, 211] width 75 height 13
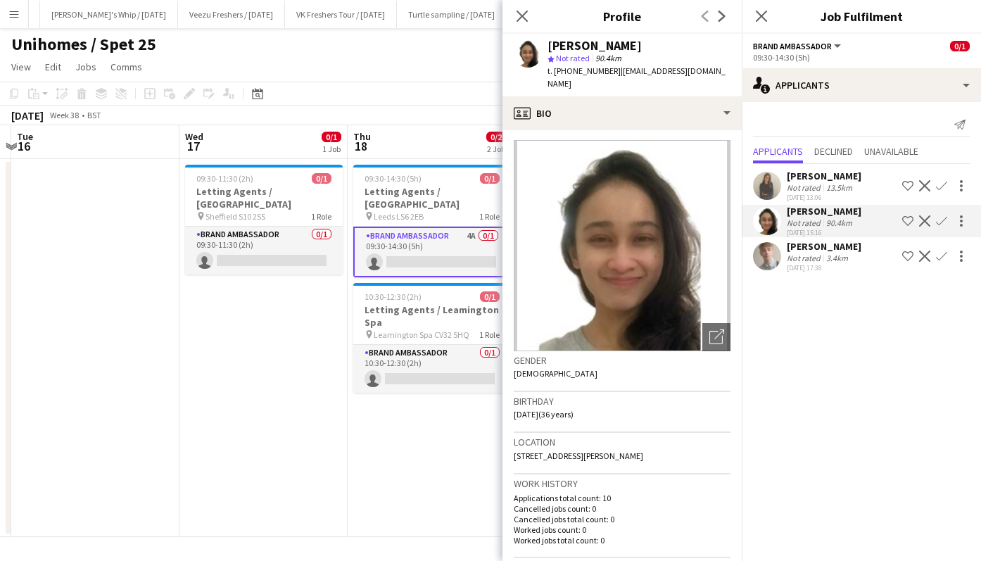
scroll to position [1, 0]
click at [810, 246] on div "[PERSON_NAME]" at bounding box center [824, 246] width 75 height 13
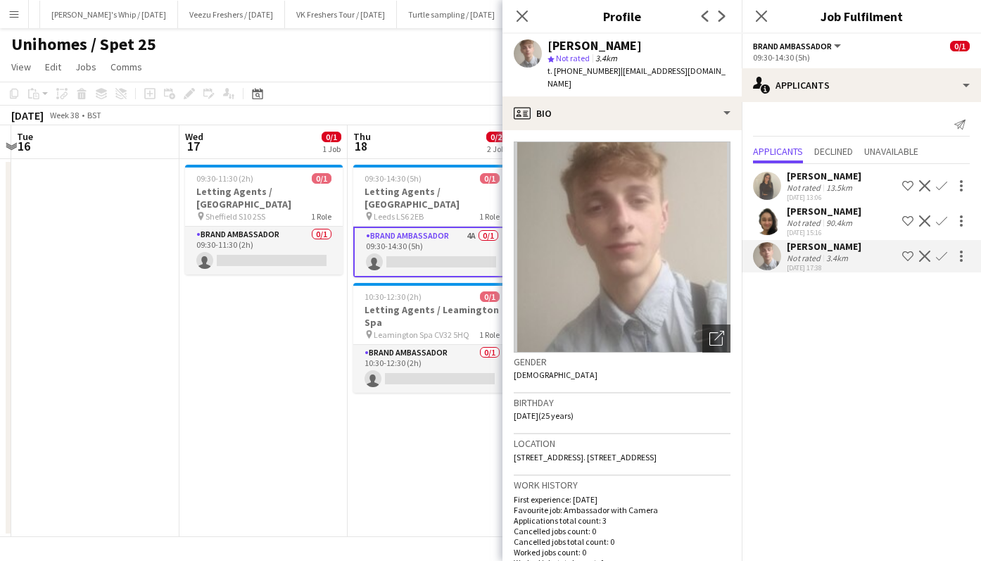
click at [812, 175] on div "[PERSON_NAME]" at bounding box center [824, 176] width 75 height 13
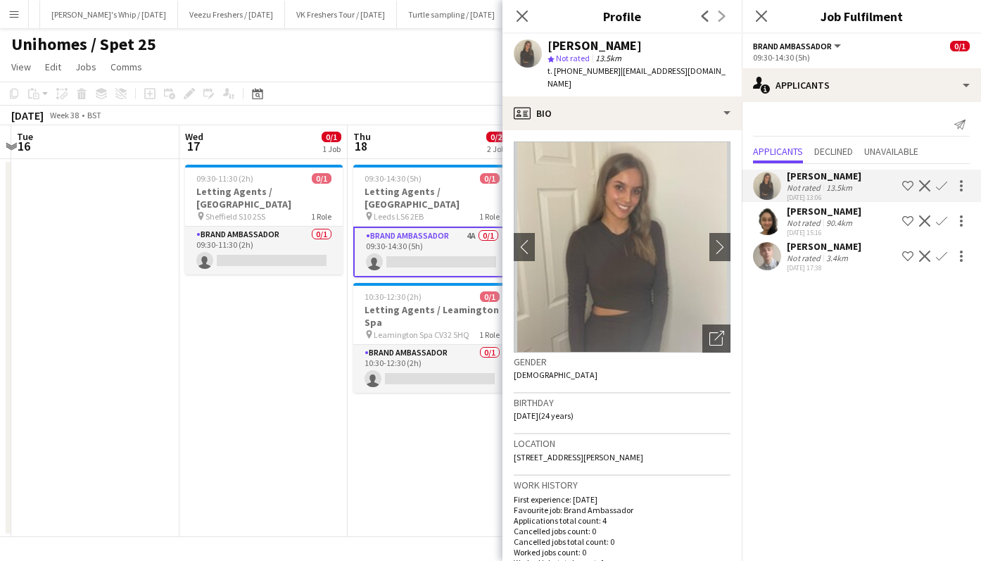
click at [713, 239] on app-icon "chevron-right" at bounding box center [724, 246] width 22 height 15
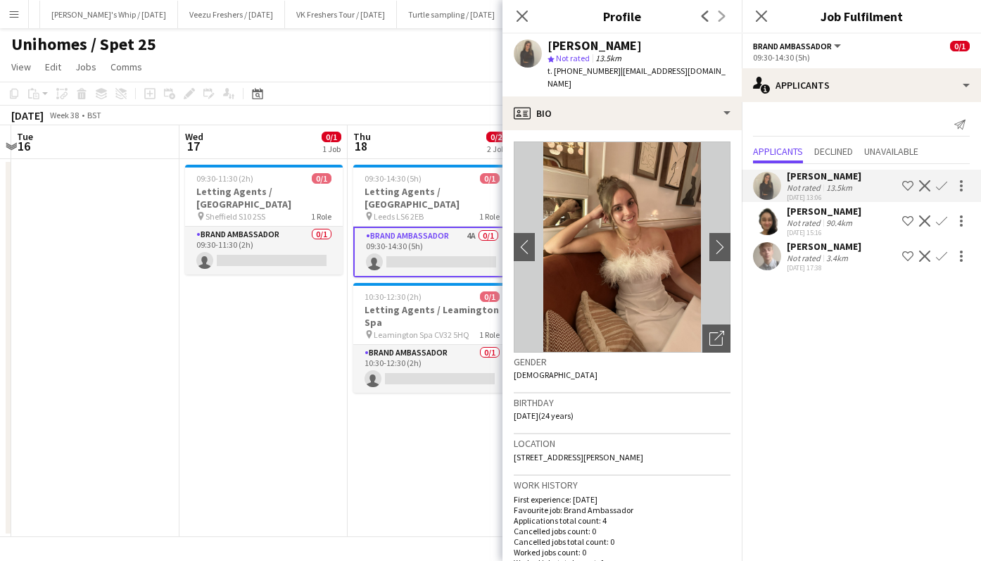
click at [713, 239] on app-icon "chevron-right" at bounding box center [724, 246] width 22 height 15
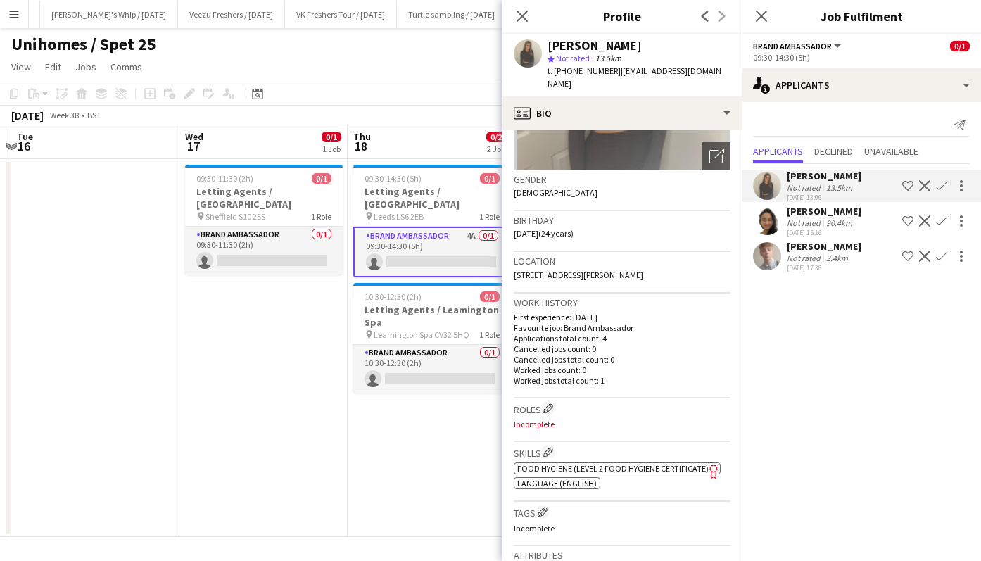
scroll to position [0, 0]
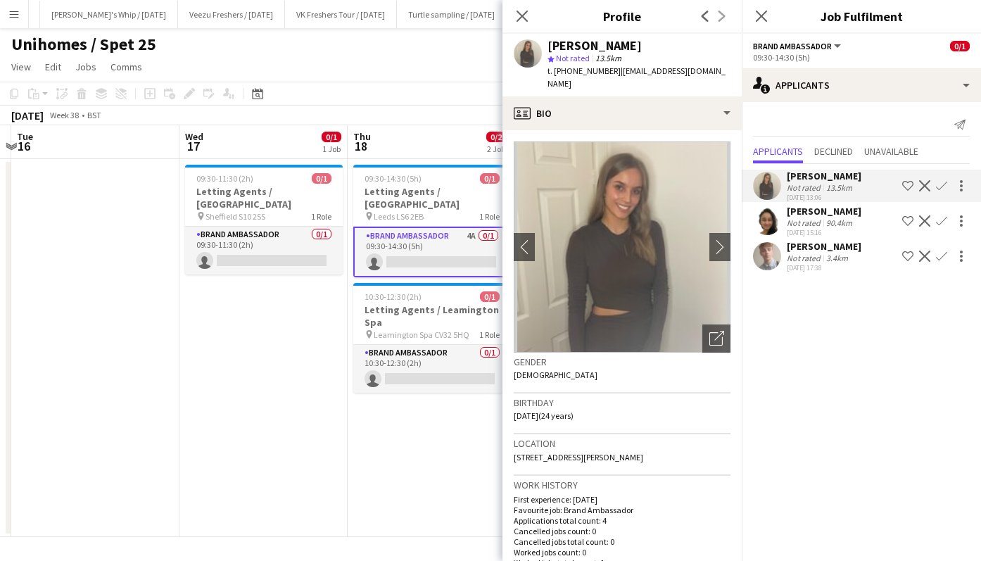
click at [772, 10] on div "Close pop-in" at bounding box center [761, 16] width 39 height 32
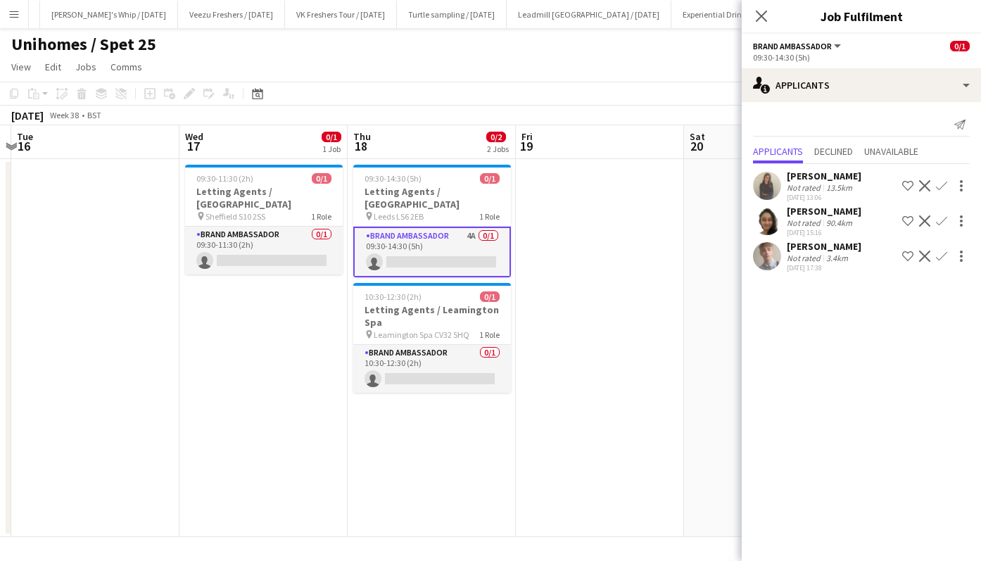
click at [760, 18] on icon "Close pop-in" at bounding box center [761, 16] width 11 height 11
